Goal: Information Seeking & Learning: Learn about a topic

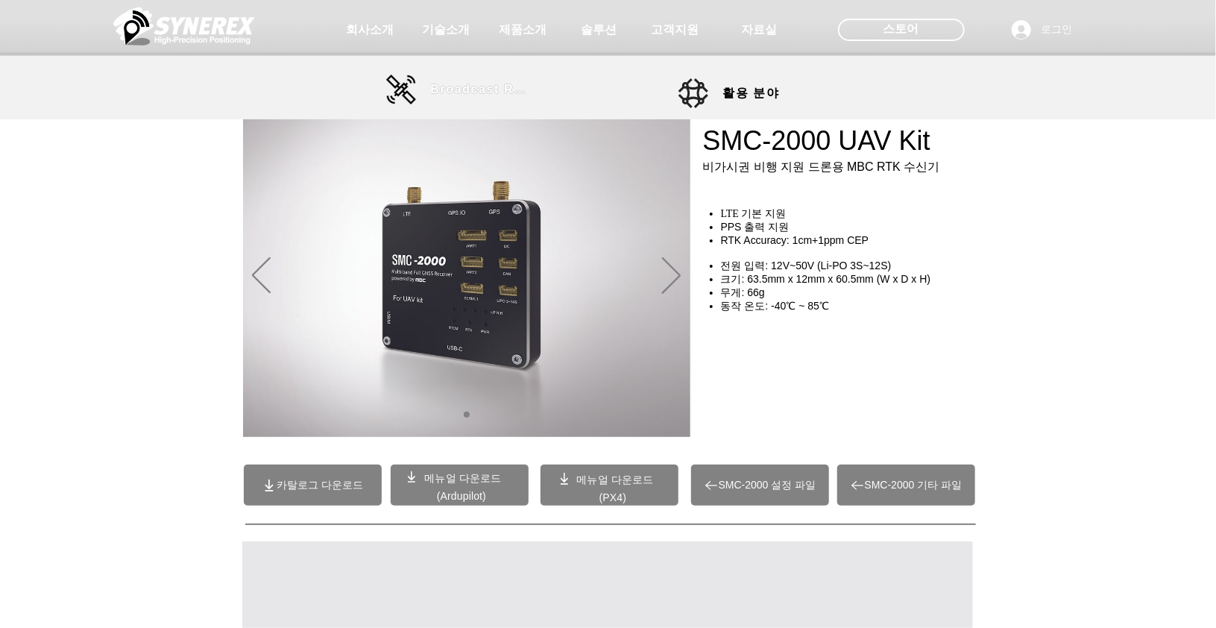
click at [450, 85] on span "Broadcast RTK" at bounding box center [481, 89] width 101 height 13
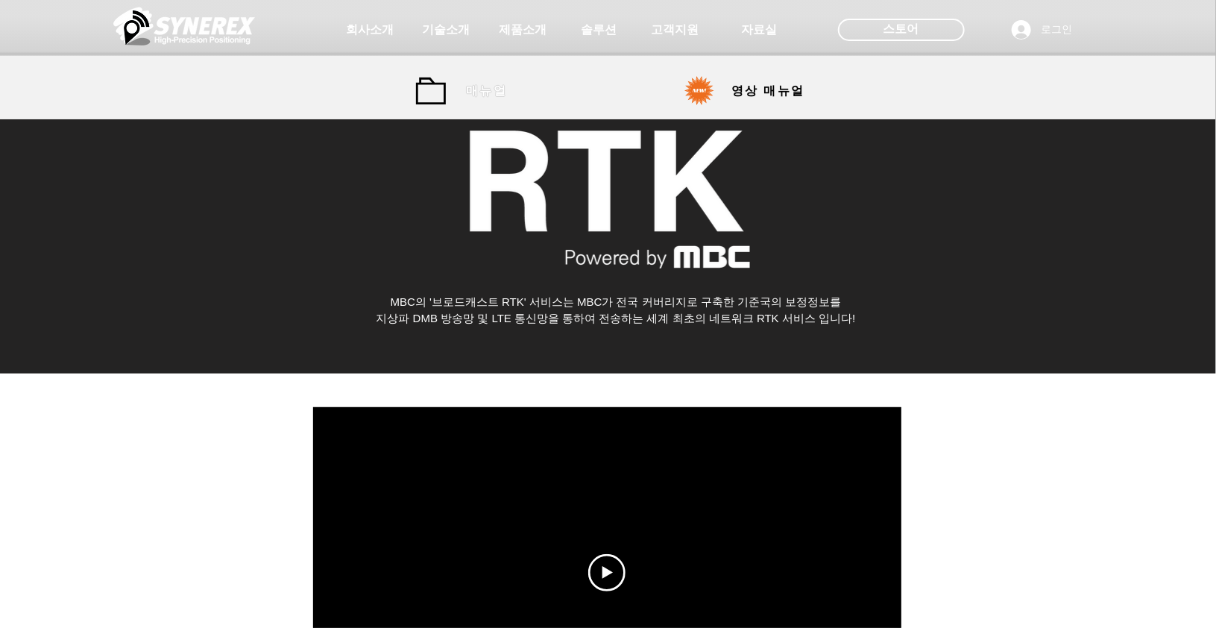
click at [477, 94] on span "매뉴얼" at bounding box center [486, 92] width 41 height 16
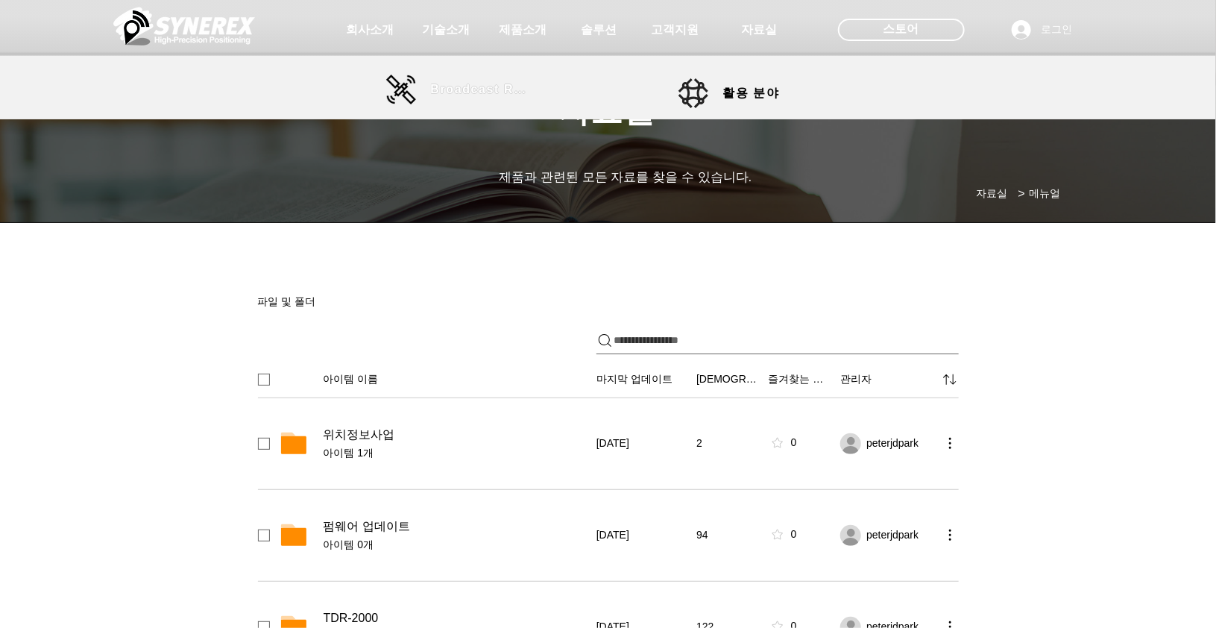
click at [468, 84] on span "Broadcast RTK" at bounding box center [481, 89] width 101 height 13
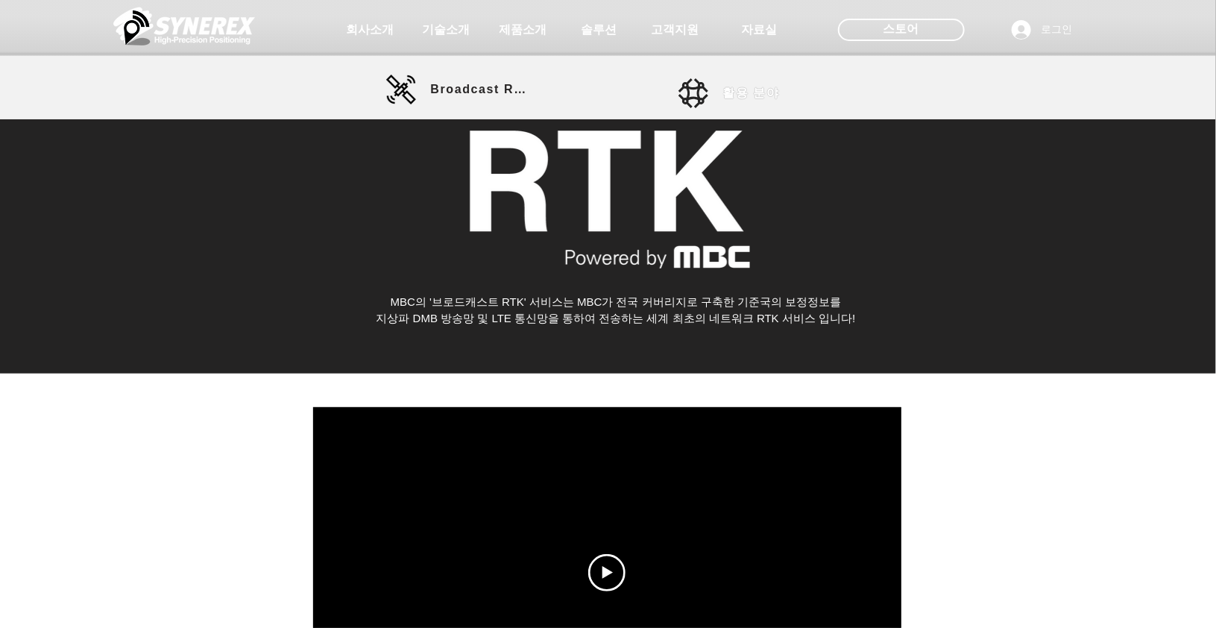
click at [714, 92] on link "활용 분야" at bounding box center [746, 93] width 134 height 30
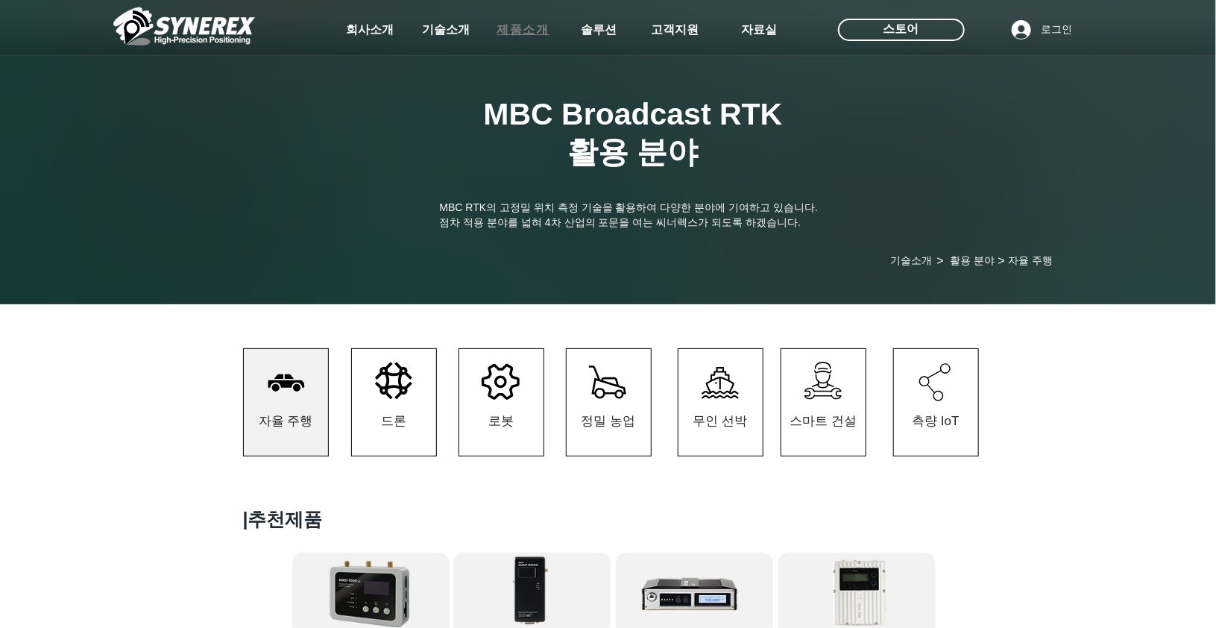
click at [503, 40] on span "제품소개" at bounding box center [523, 30] width 75 height 30
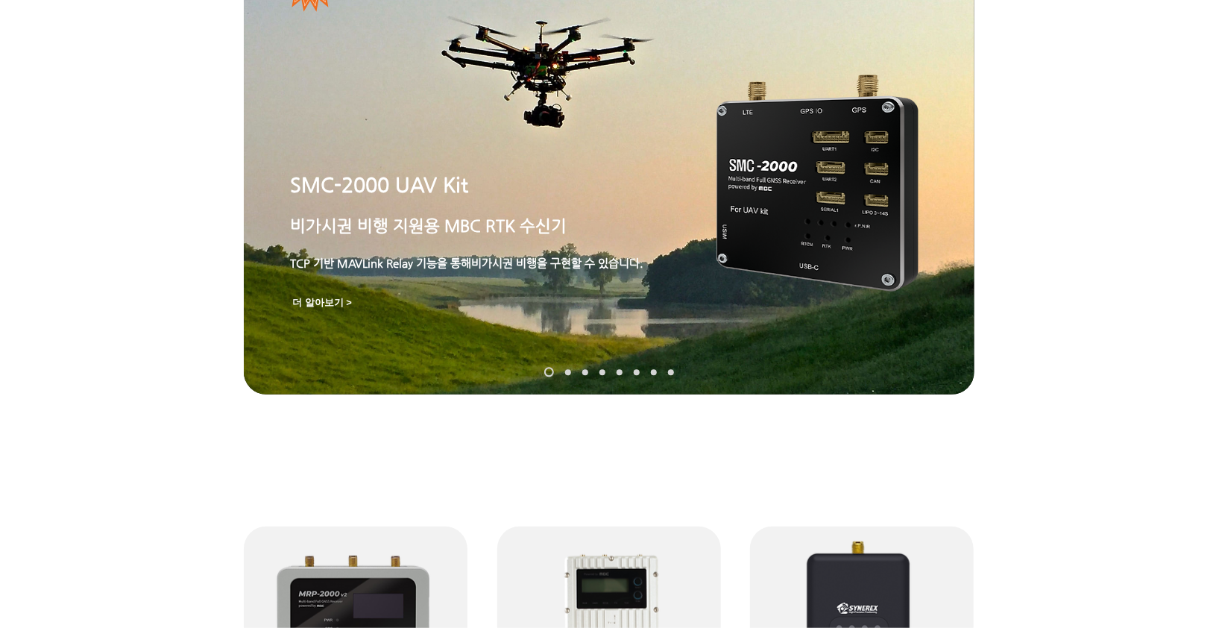
scroll to position [57, 0]
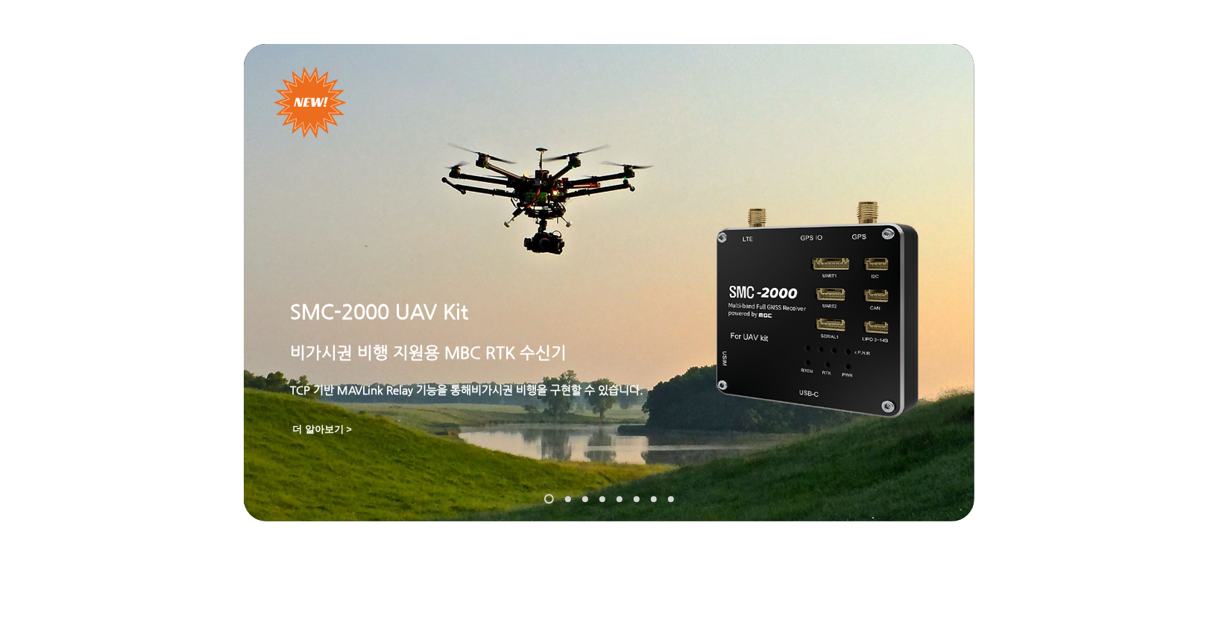
click at [567, 495] on nav "슬라이드" at bounding box center [608, 499] width 141 height 10
click at [567, 500] on link "SynRTK" at bounding box center [568, 499] width 6 height 6
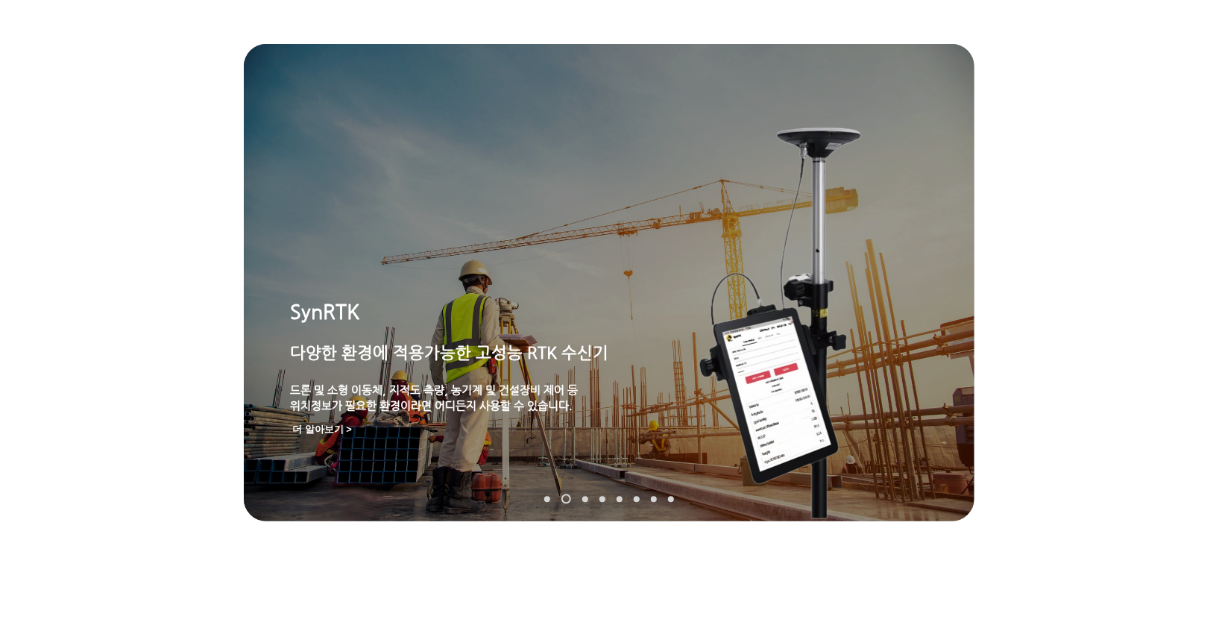
click at [585, 499] on link "MGI-2000" at bounding box center [585, 499] width 6 height 6
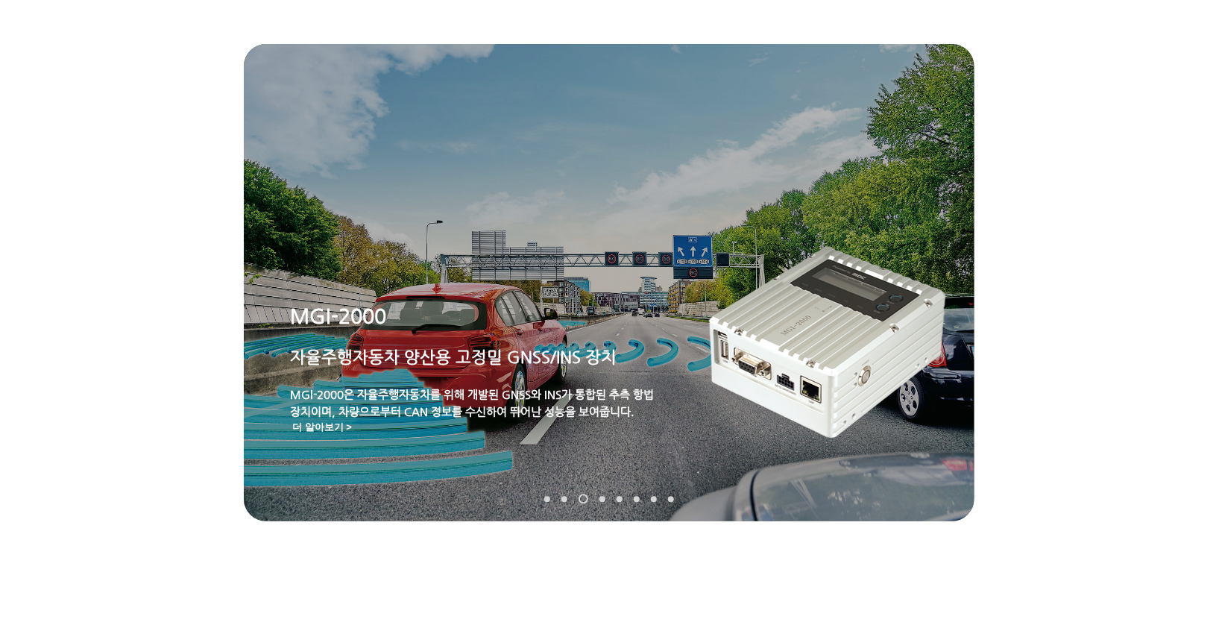
click at [601, 495] on nav "슬라이드" at bounding box center [608, 499] width 141 height 10
click at [603, 500] on link "MRP-2000" at bounding box center [602, 499] width 6 height 6
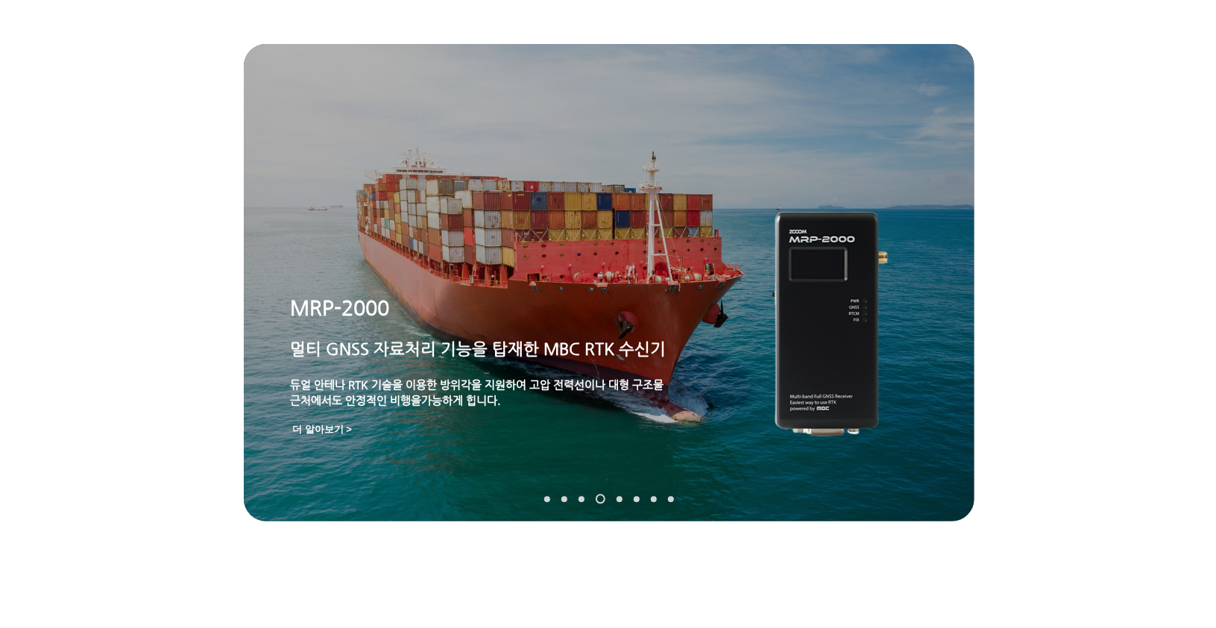
click at [619, 500] on link "TDR-3000" at bounding box center [620, 499] width 6 height 6
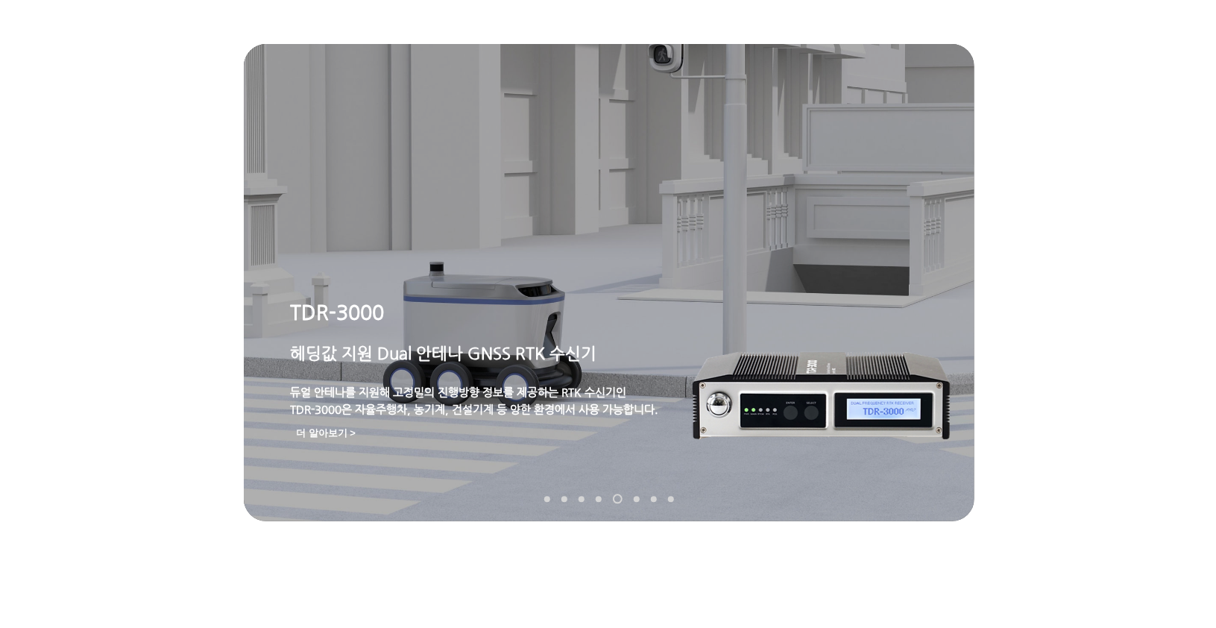
click at [638, 500] on link "MDU-2000" at bounding box center [637, 499] width 6 height 6
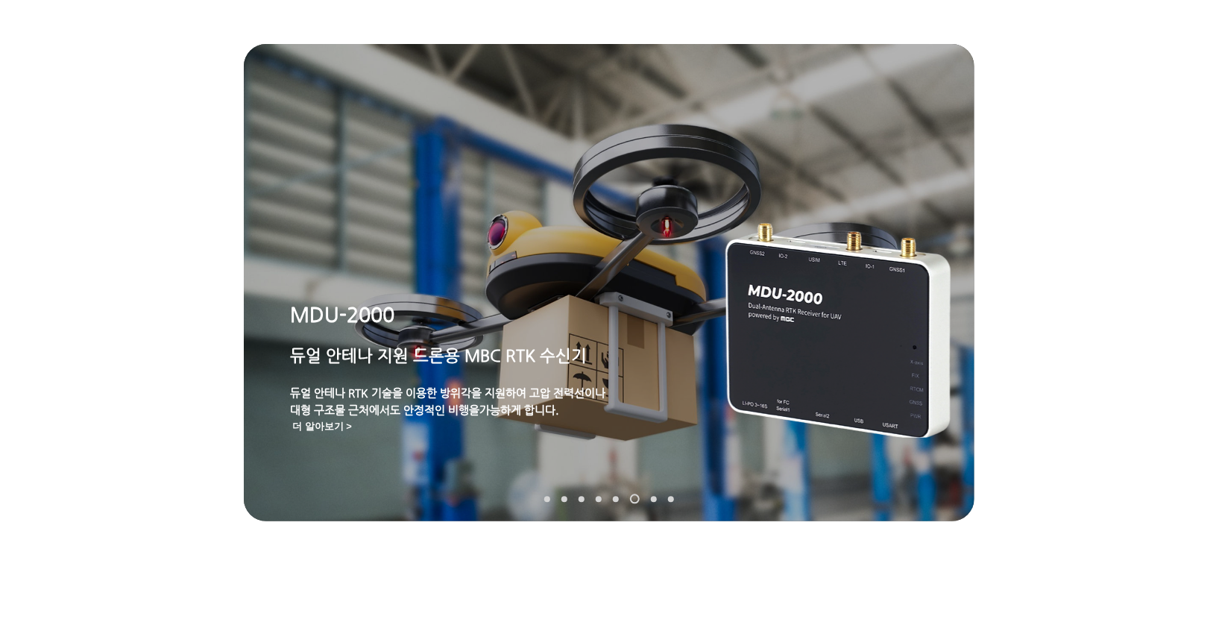
click at [652, 497] on link "TDR-2000" at bounding box center [654, 499] width 6 height 6
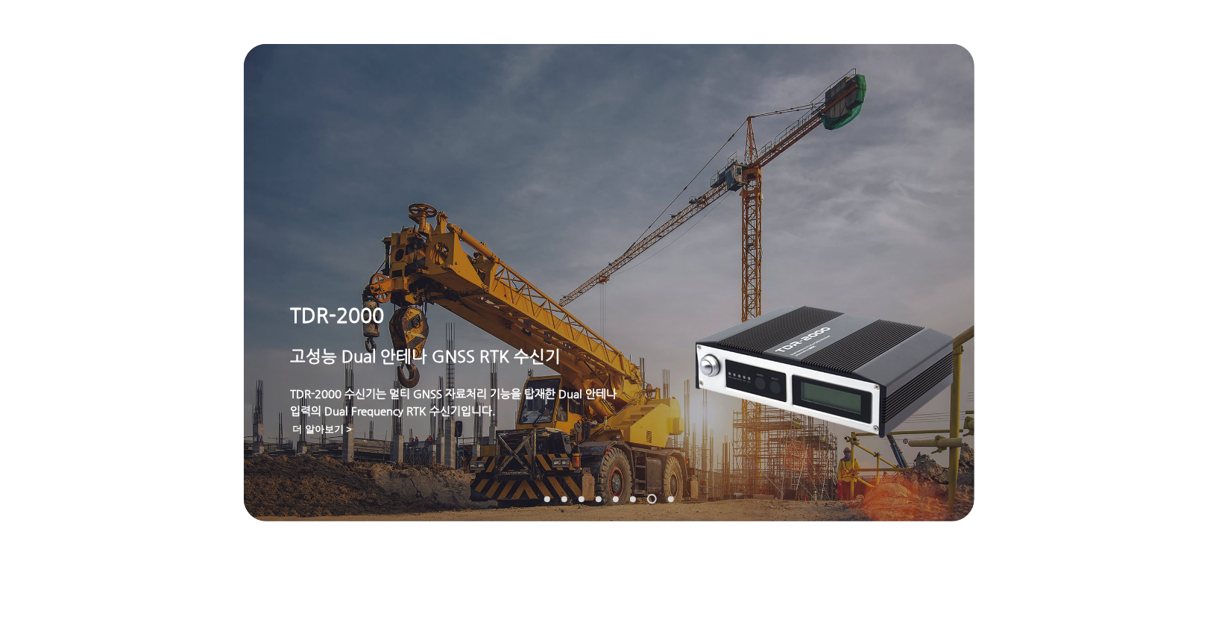
click at [672, 499] on link "TDR-1000T" at bounding box center [671, 499] width 6 height 6
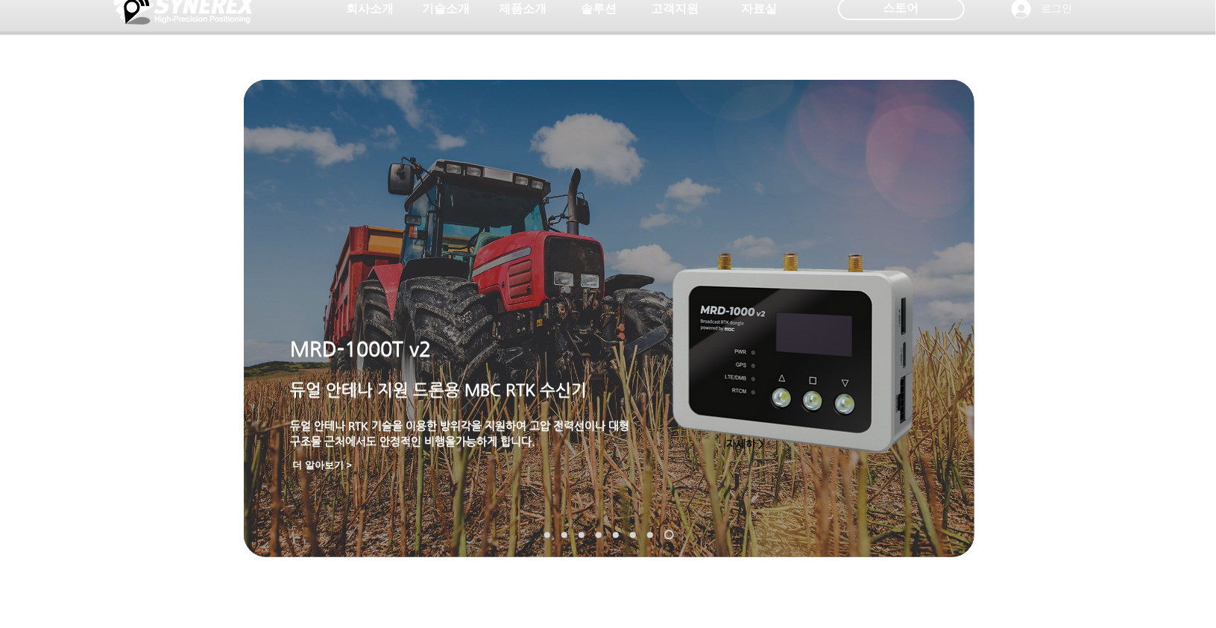
scroll to position [0, 0]
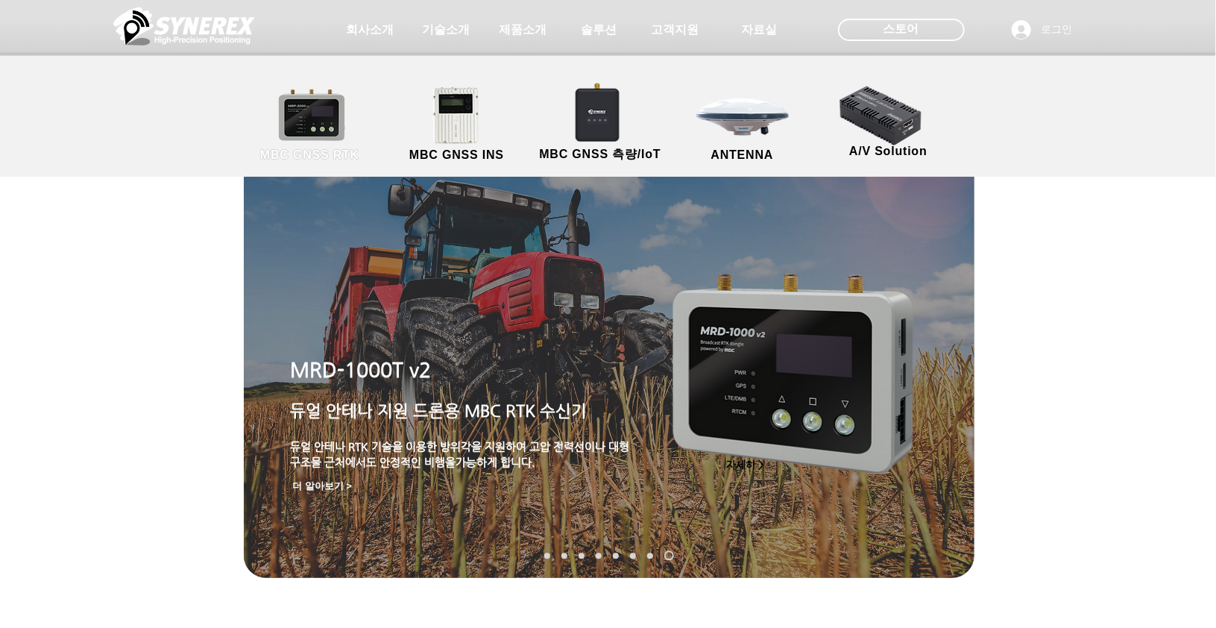
click at [305, 136] on link "MBC GNSS RTK" at bounding box center [310, 125] width 134 height 78
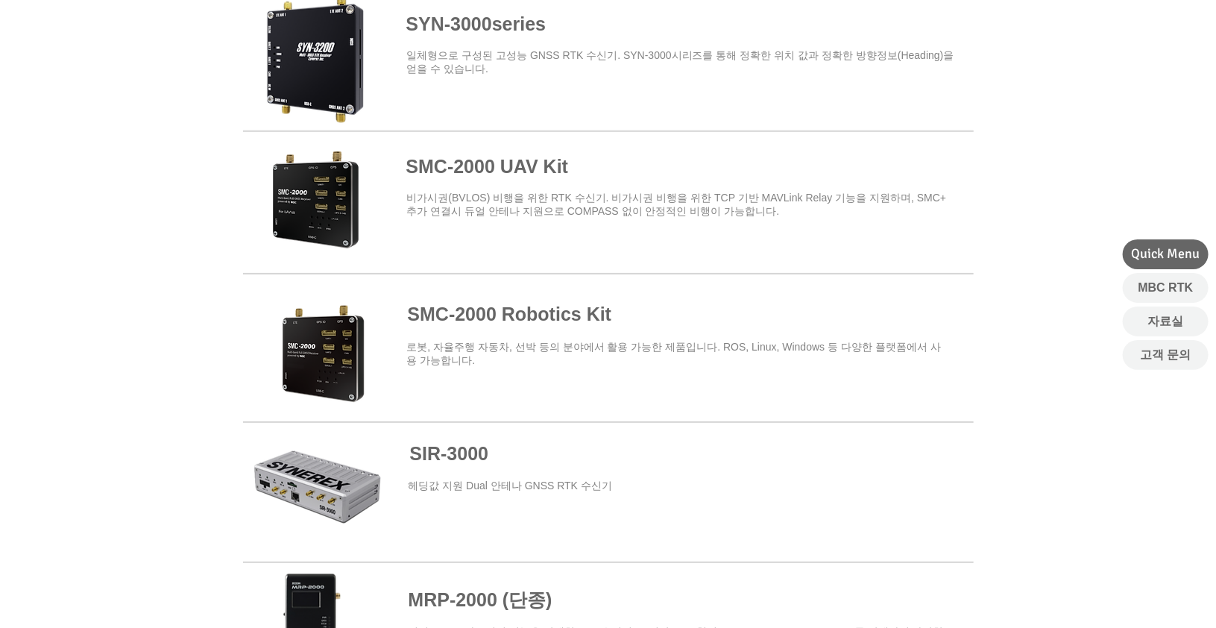
scroll to position [613, 0]
click at [305, 356] on span at bounding box center [608, 342] width 731 height 130
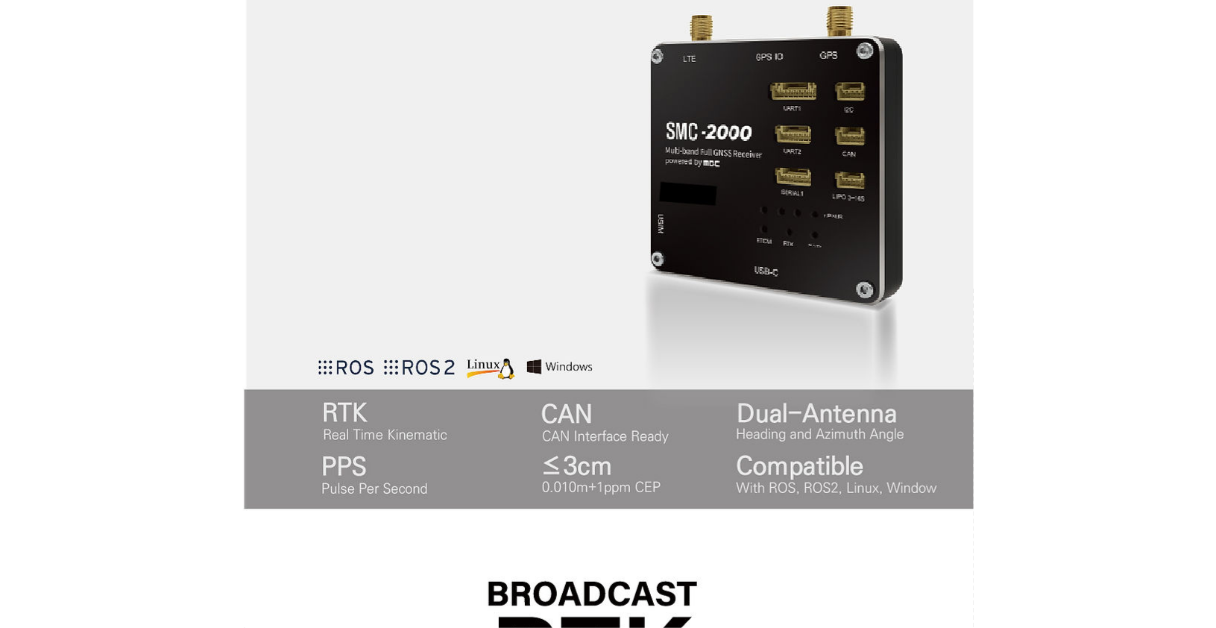
scroll to position [802, 0]
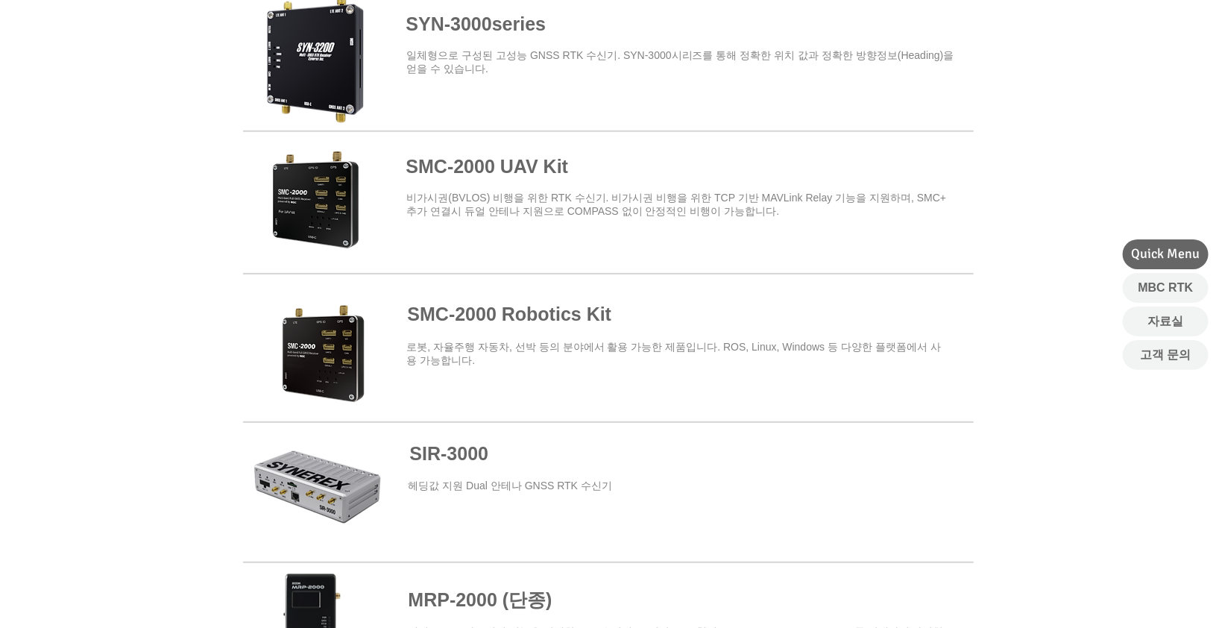
scroll to position [547, 0]
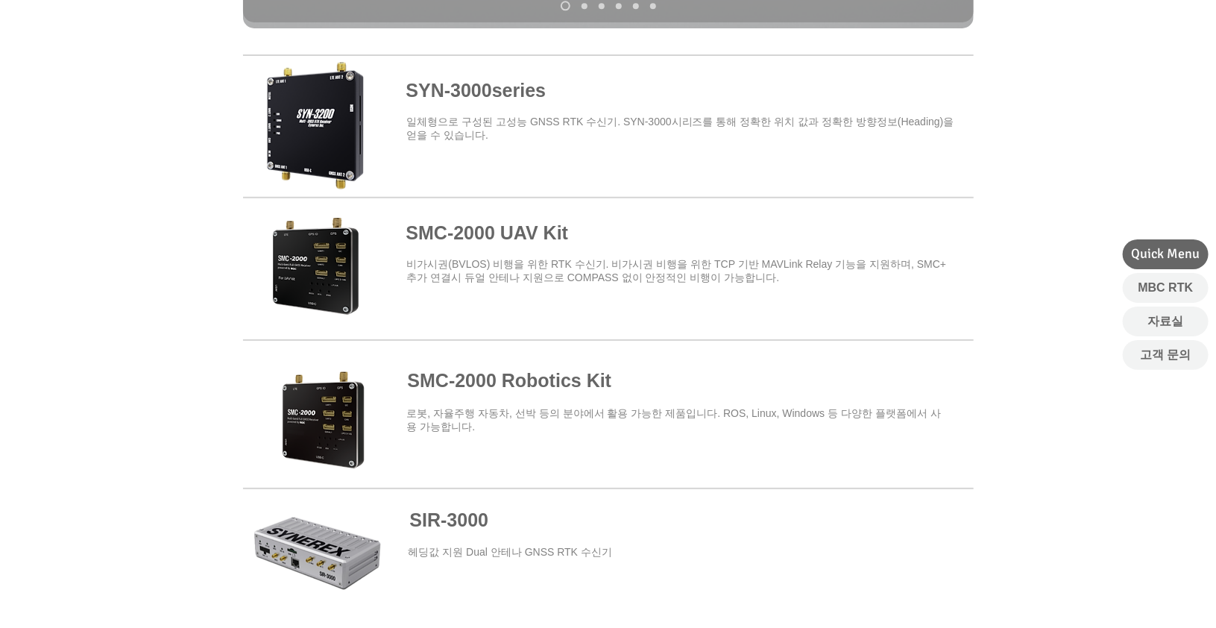
click at [558, 402] on span at bounding box center [608, 408] width 731 height 130
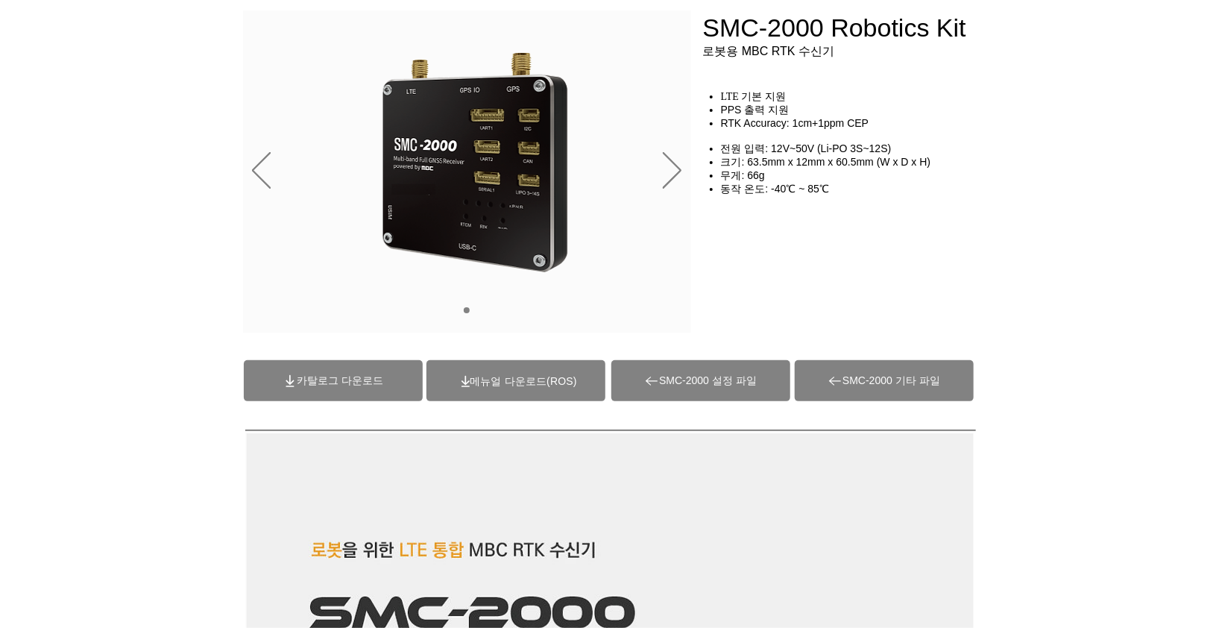
scroll to position [144, 0]
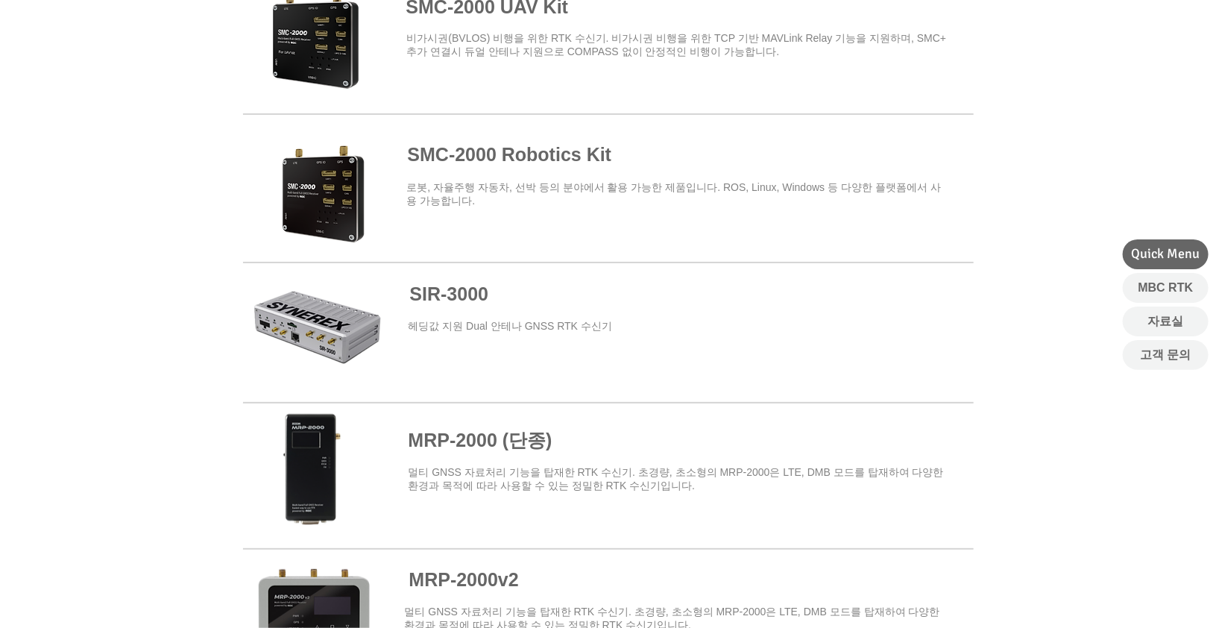
scroll to position [772, 0]
click at [329, 216] on span at bounding box center [608, 183] width 731 height 130
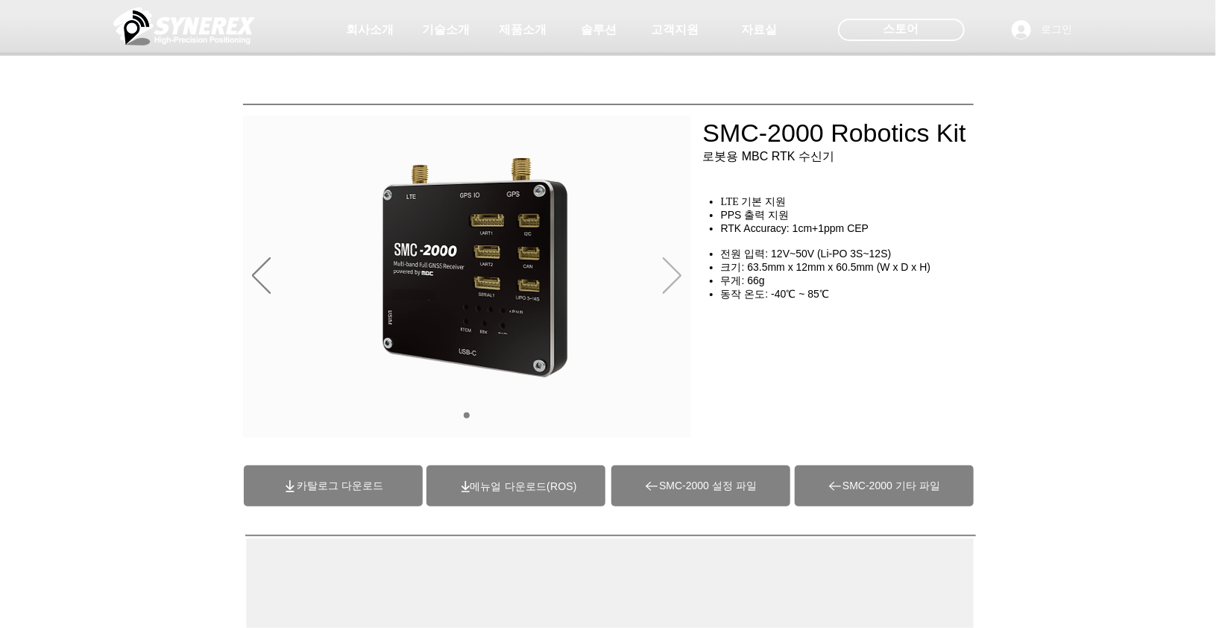
click at [680, 281] on icon "다음" at bounding box center [672, 275] width 19 height 37
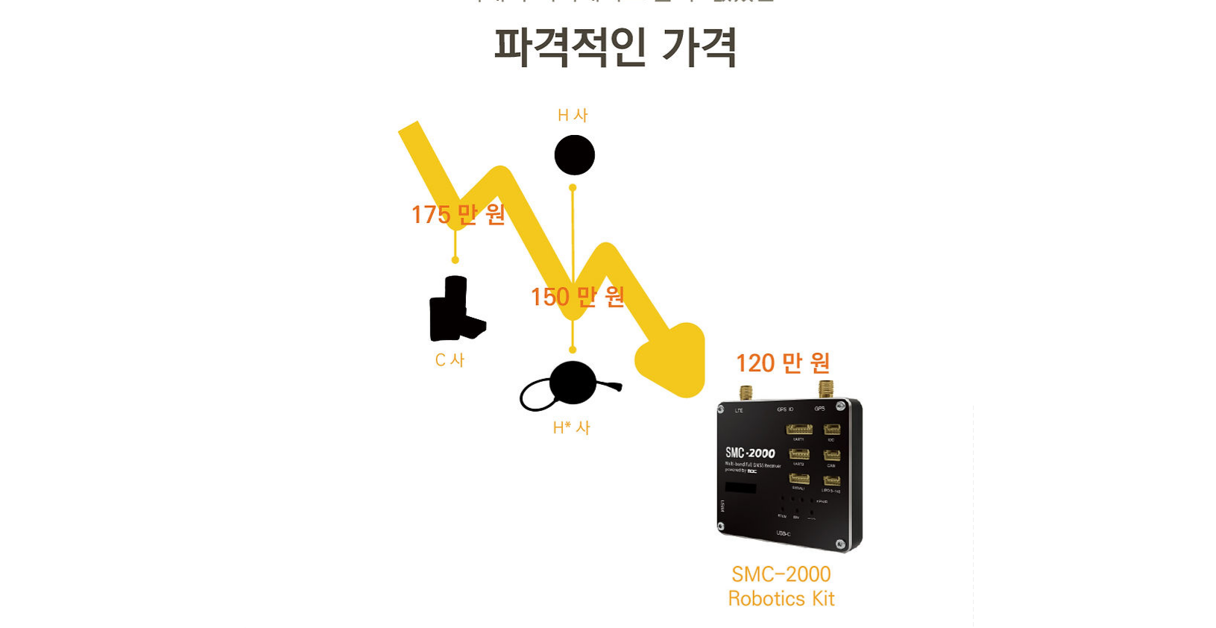
scroll to position [2388, 0]
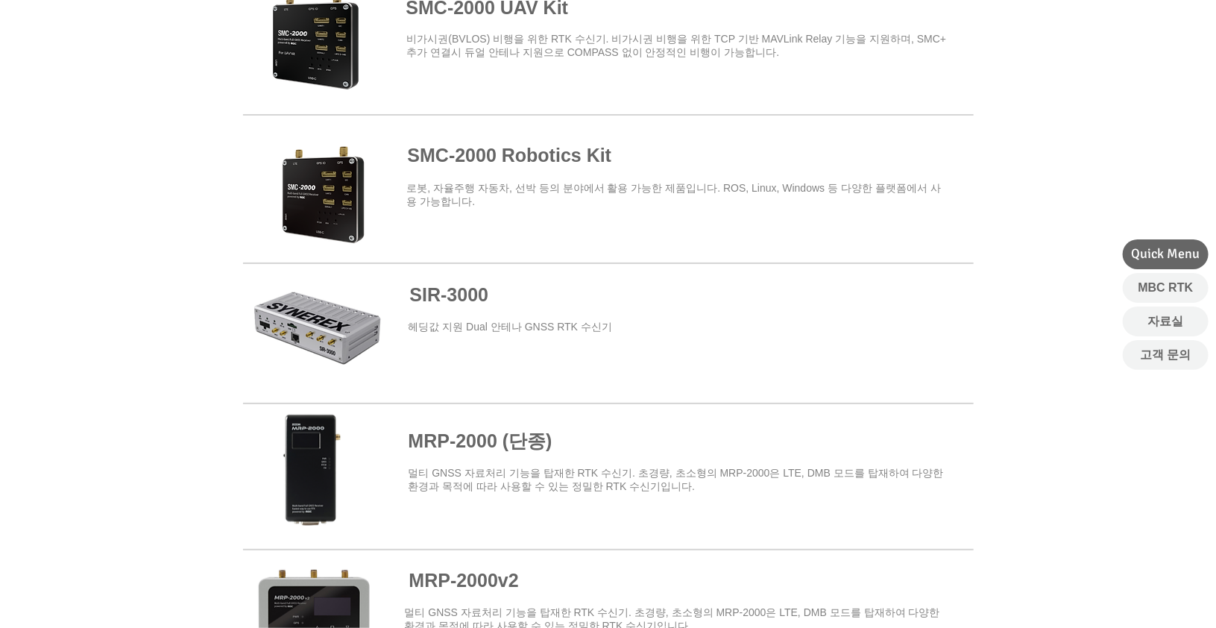
scroll to position [641, 0]
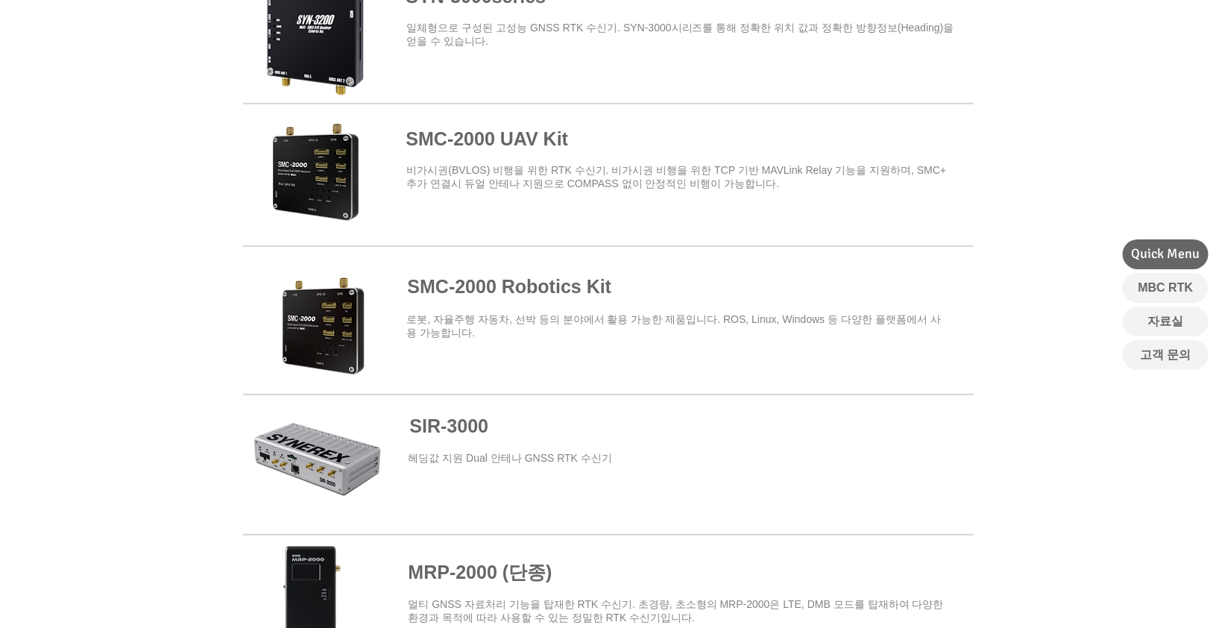
click at [453, 177] on span "​비가시권(BVLOS) 비행을 위한 RTK 수신기. 비가시권 비행을 위한 TCP 기반 MAVLink Relay 기능을 지원하며, SMC+ 추가…" at bounding box center [677, 176] width 540 height 25
click at [342, 157] on span at bounding box center [608, 172] width 731 height 130
